Goal: Information Seeking & Learning: Find specific fact

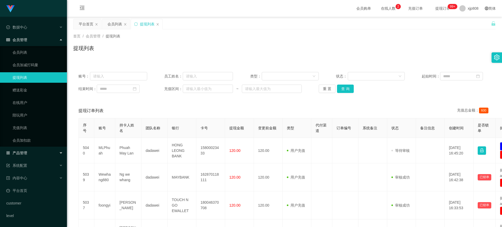
click at [27, 152] on span "产品管理" at bounding box center [16, 153] width 21 height 4
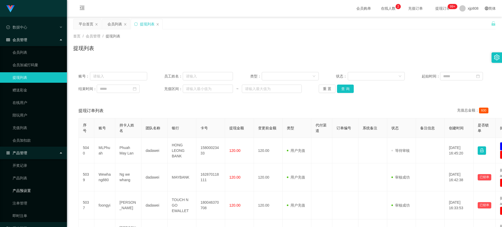
click at [27, 192] on link "产品预设置" at bounding box center [38, 190] width 50 height 10
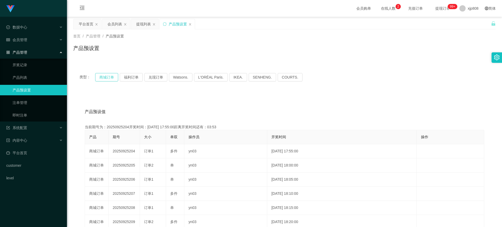
click at [111, 78] on button "商城订单" at bounding box center [106, 77] width 23 height 8
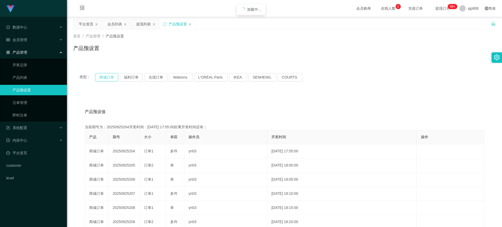
click at [111, 78] on button "商城订单" at bounding box center [106, 77] width 23 height 8
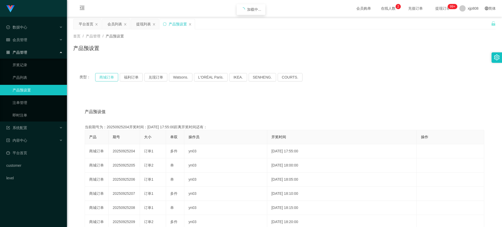
click at [111, 78] on button "商城订单" at bounding box center [106, 77] width 23 height 8
click at [38, 126] on div "系统配置" at bounding box center [33, 127] width 67 height 10
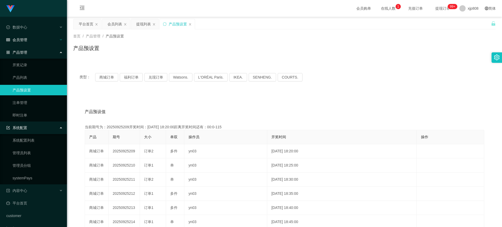
click at [31, 40] on div "会员管理" at bounding box center [33, 40] width 67 height 10
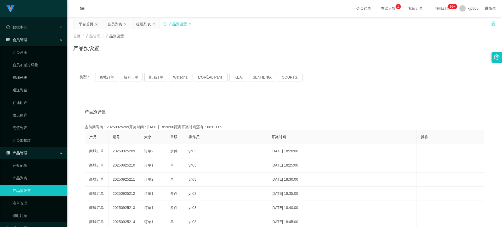
click at [27, 79] on link "提现列表" at bounding box center [38, 77] width 50 height 10
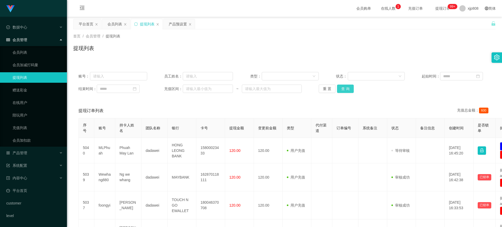
click at [350, 89] on button "查 询" at bounding box center [345, 88] width 17 height 8
click at [350, 89] on div "重 置 查 询" at bounding box center [353, 88] width 69 height 8
click at [350, 89] on button "查 询" at bounding box center [348, 88] width 22 height 8
click at [350, 89] on div "重 置 查 询" at bounding box center [353, 88] width 69 height 8
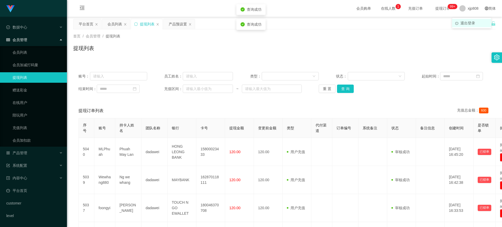
click at [467, 20] on li "退出登录" at bounding box center [471, 23] width 39 height 8
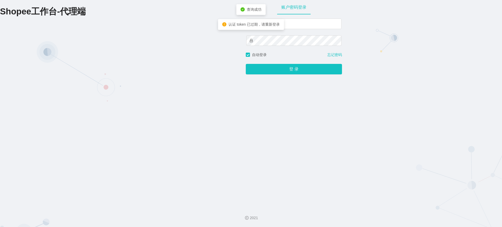
click at [299, 30] on div "xjp808" at bounding box center [293, 35] width 95 height 33
click at [296, 25] on input "xjp808" at bounding box center [293, 24] width 95 height 10
type input "yn04"
click at [287, 73] on button "登 录" at bounding box center [294, 69] width 96 height 10
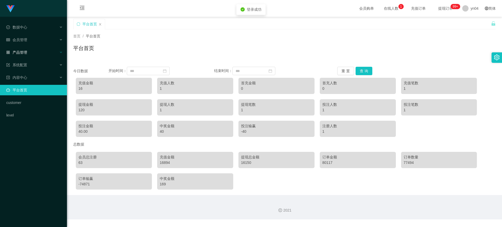
click at [30, 47] on div "产品管理" at bounding box center [33, 52] width 67 height 10
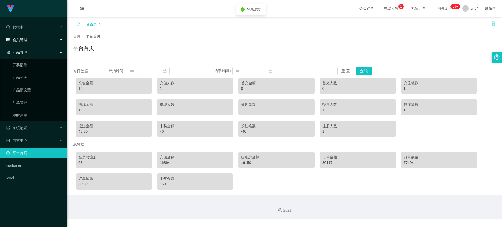
click at [28, 40] on div "会员管理" at bounding box center [33, 40] width 67 height 10
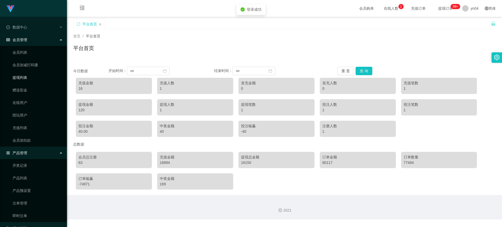
drag, startPoint x: 27, startPoint y: 79, endPoint x: 32, endPoint y: 76, distance: 5.0
click at [27, 79] on link "提现列表" at bounding box center [38, 77] width 50 height 10
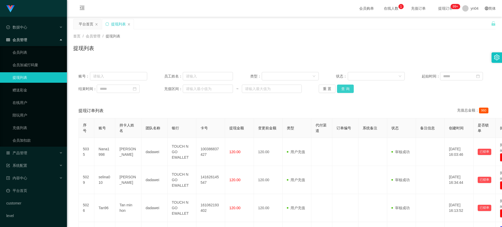
click at [345, 92] on button "查 询" at bounding box center [345, 88] width 17 height 8
click at [344, 92] on div "重 置 查 询" at bounding box center [353, 88] width 69 height 8
click at [344, 92] on button "查 询" at bounding box center [345, 88] width 17 height 8
click at [344, 92] on div "重 置 查 询" at bounding box center [353, 88] width 69 height 8
click at [471, 9] on span "yn04" at bounding box center [475, 8] width 8 height 17
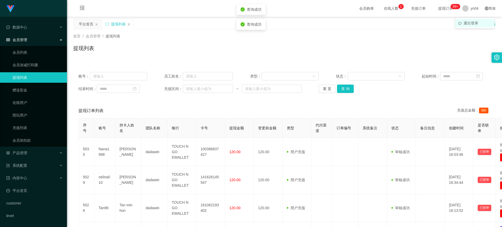
click at [468, 25] on span "退出登录" at bounding box center [470, 23] width 15 height 4
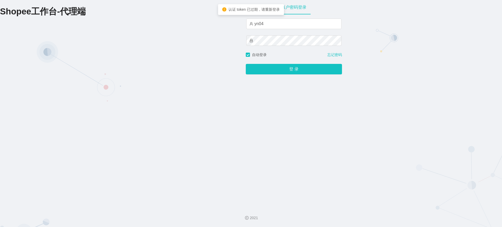
click at [278, 29] on div "yn04" at bounding box center [293, 24] width 95 height 10
click at [275, 24] on input "yn04" at bounding box center [293, 24] width 95 height 10
type input "xjp808"
click at [277, 69] on button "登 录" at bounding box center [294, 69] width 96 height 10
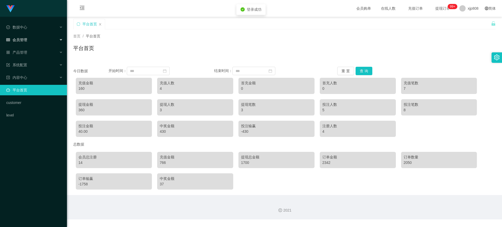
click at [28, 38] on div "会员管理" at bounding box center [33, 40] width 67 height 10
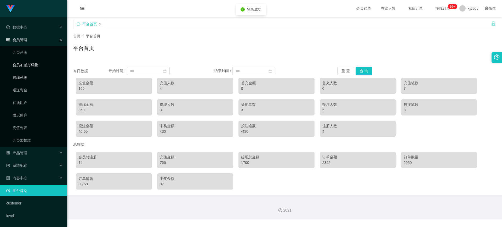
click at [25, 75] on link "提现列表" at bounding box center [38, 77] width 50 height 10
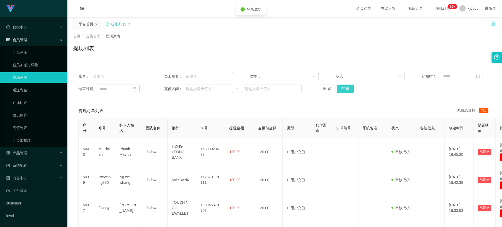
click at [344, 90] on button "查 询" at bounding box center [345, 88] width 17 height 8
click at [344, 90] on div "重 置 查 询" at bounding box center [353, 88] width 69 height 8
click at [344, 90] on button "查 询" at bounding box center [345, 88] width 17 height 8
click at [344, 90] on div "重 置 查 询" at bounding box center [353, 88] width 69 height 8
click at [38, 48] on link "会员列表" at bounding box center [38, 52] width 50 height 10
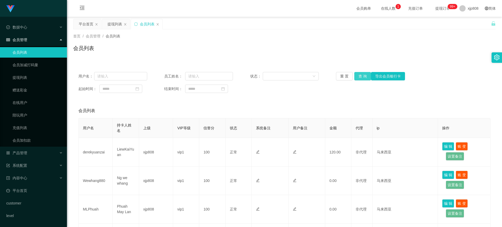
click at [359, 75] on button "查 询" at bounding box center [362, 76] width 17 height 8
click at [359, 75] on div "重 置 查 询 导出会员银行卡" at bounding box center [370, 76] width 69 height 8
click at [359, 75] on button "查 询" at bounding box center [365, 76] width 22 height 8
click at [359, 75] on div "重 置 查 询 导出会员银行卡" at bounding box center [370, 76] width 69 height 8
click at [360, 74] on button "查 询" at bounding box center [362, 76] width 17 height 8
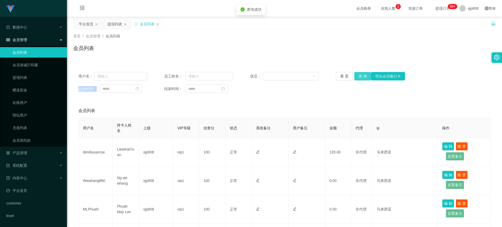
click at [360, 78] on button "查 询" at bounding box center [362, 76] width 17 height 8
click at [360, 78] on div "重 置 查 询 导出会员银行卡" at bounding box center [370, 76] width 69 height 8
click at [360, 78] on button "查 询" at bounding box center [362, 76] width 17 height 8
click at [360, 78] on div "重 置 查 询 导出会员银行卡" at bounding box center [370, 76] width 69 height 8
click at [362, 77] on button "查 询" at bounding box center [362, 76] width 17 height 8
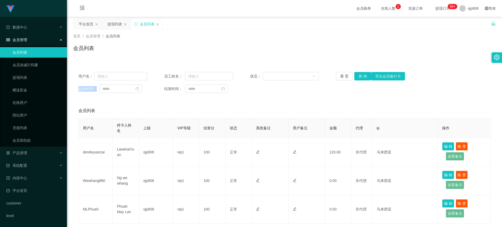
drag, startPoint x: 362, startPoint y: 77, endPoint x: 329, endPoint y: 84, distance: 33.6
click at [362, 77] on div "重 置 查 询 导出会员银行卡" at bounding box center [370, 76] width 69 height 8
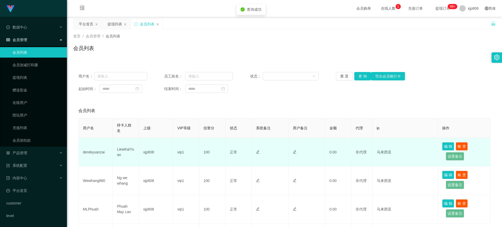
click at [90, 152] on td "derekyuanzai" at bounding box center [96, 152] width 34 height 28
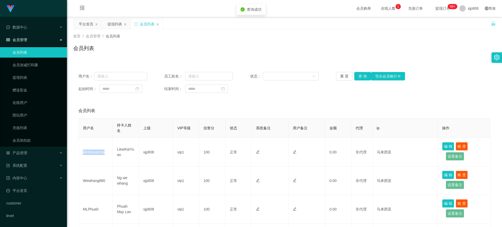
copy td "derekyuanzai"
